Goal: Task Accomplishment & Management: Use online tool/utility

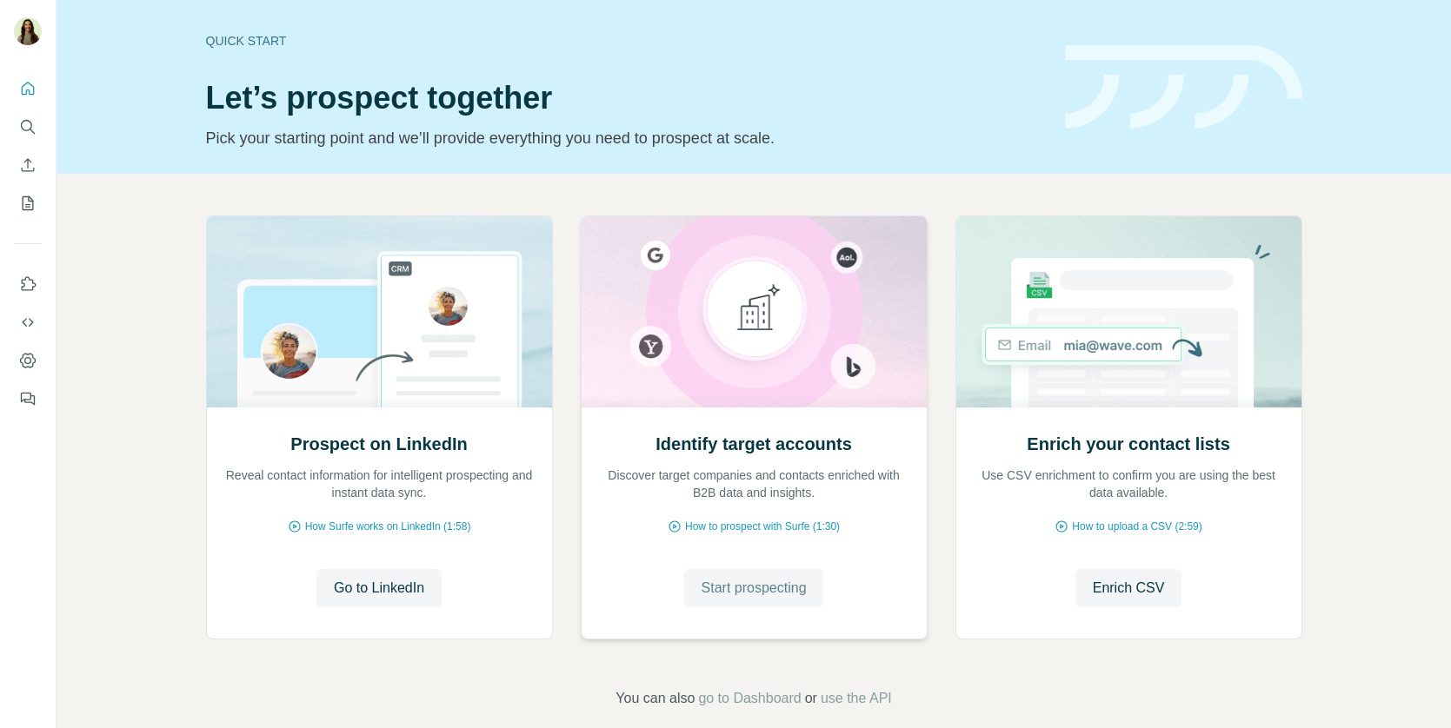
click at [779, 574] on button "Start prospecting" at bounding box center [754, 588] width 140 height 38
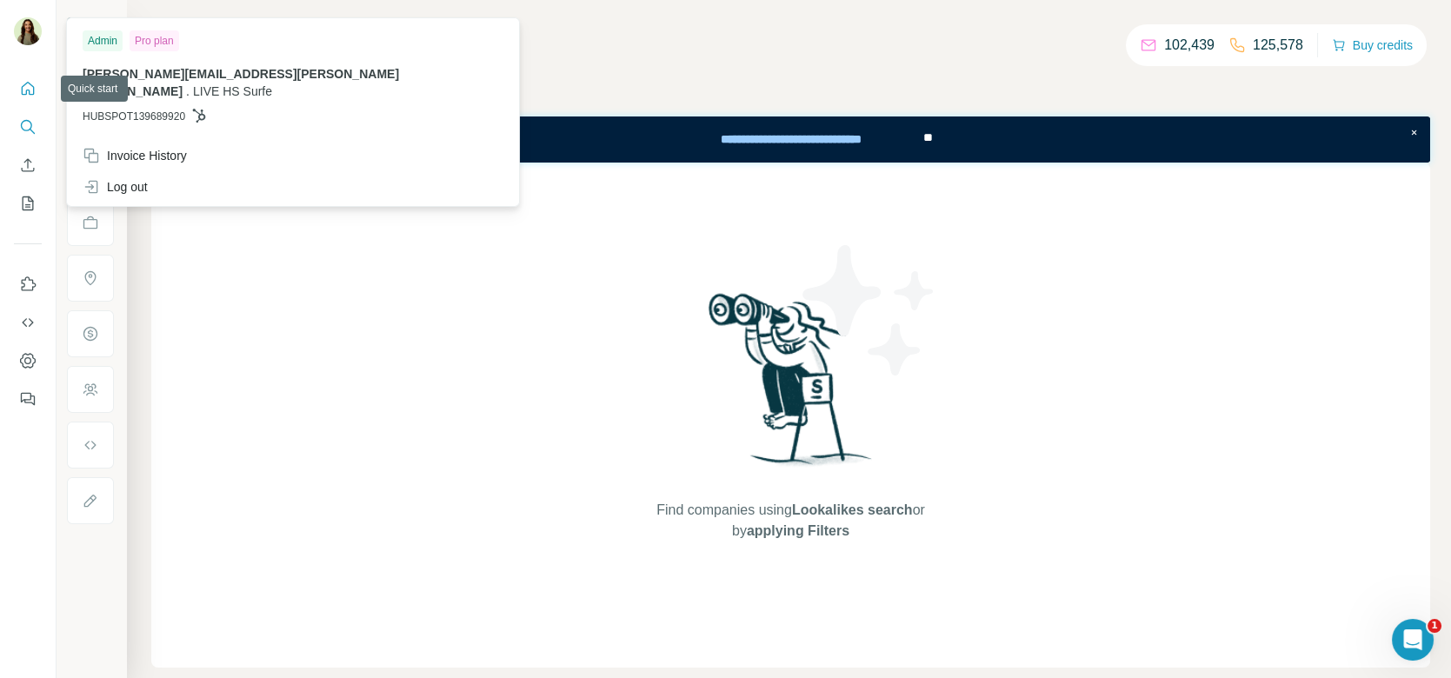
click at [29, 87] on icon "Quick start" at bounding box center [27, 88] width 17 height 17
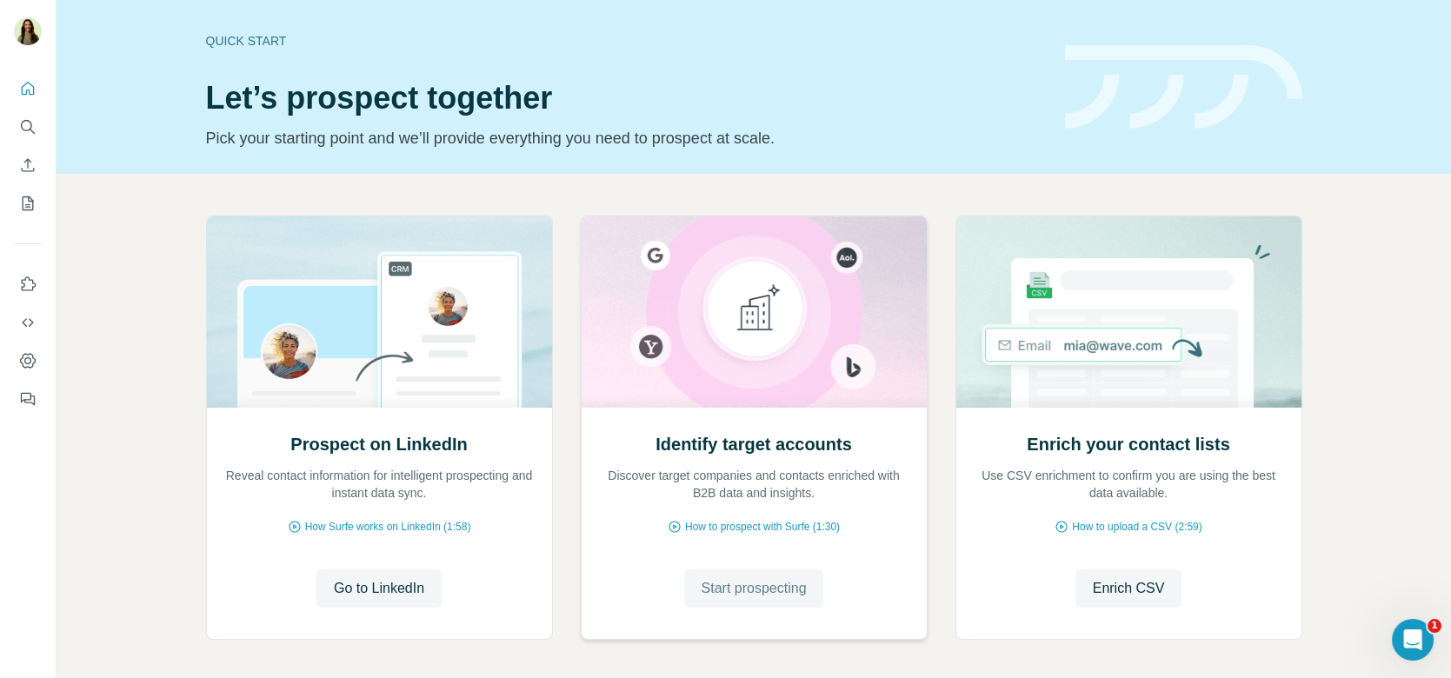
click at [720, 596] on span "Start prospecting" at bounding box center [753, 588] width 105 height 21
